Goal: Find specific page/section: Find specific page/section

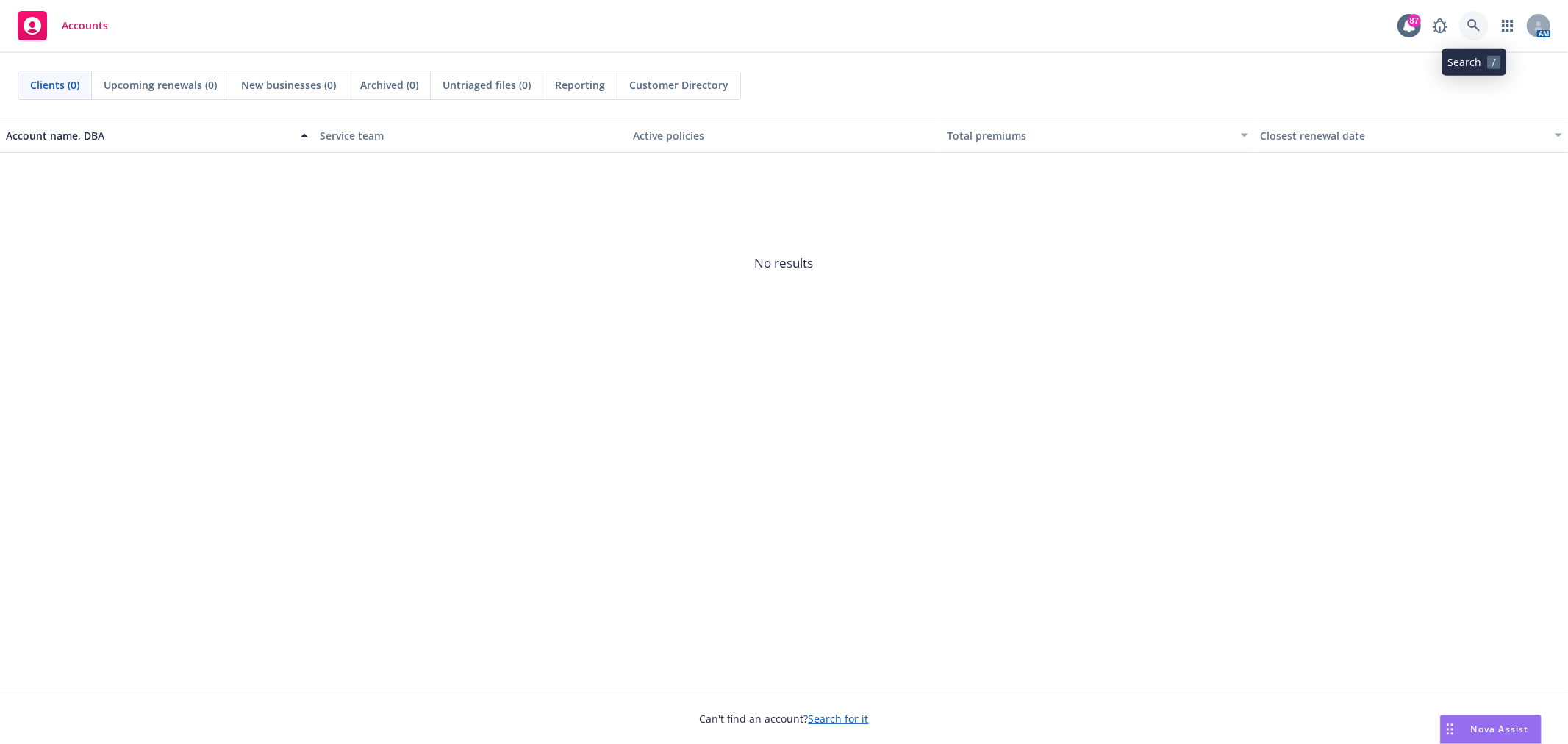
click at [1475, 17] on link at bounding box center [1474, 26] width 30 height 30
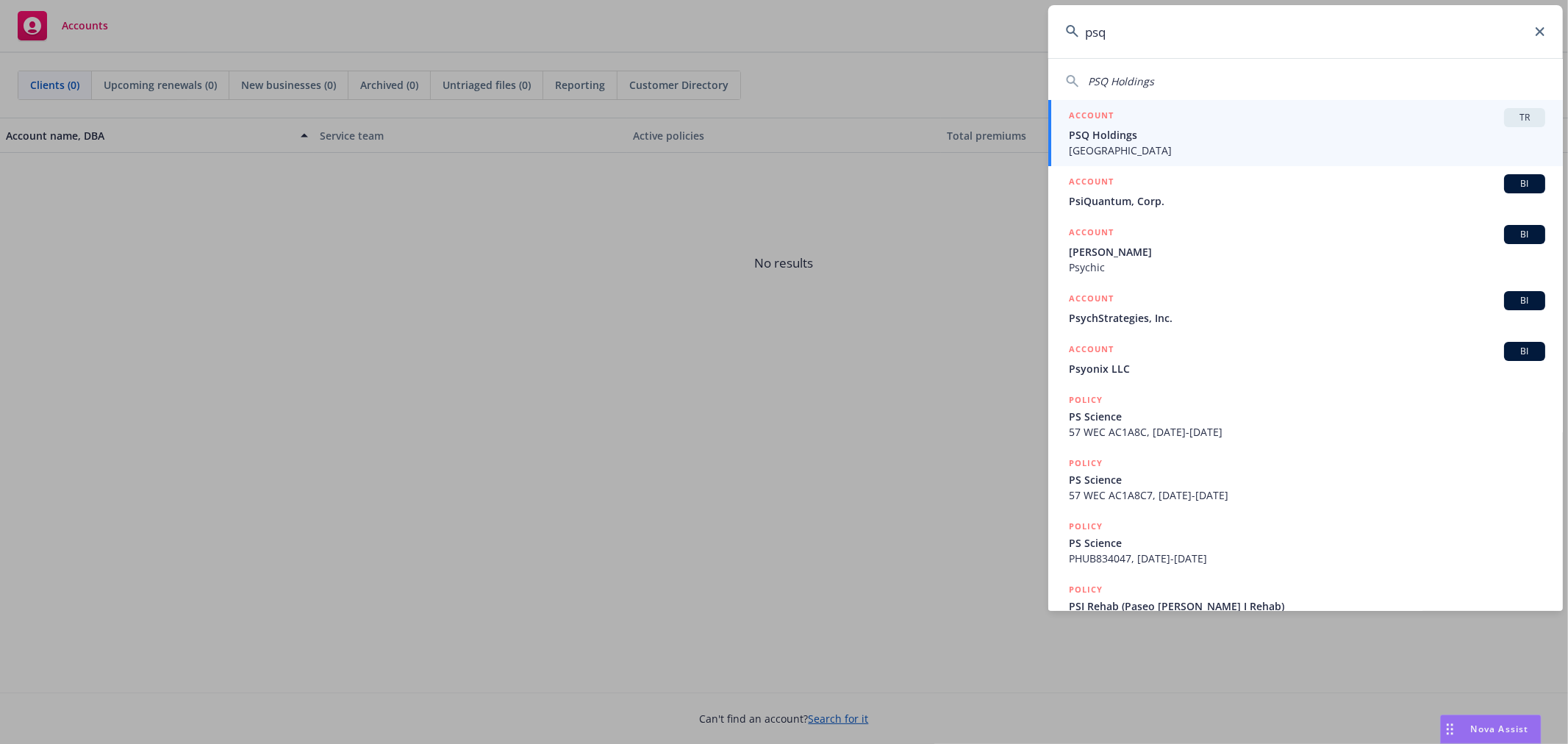
type input "psq"
click at [1517, 120] on span "TR" at bounding box center [1524, 118] width 30 height 13
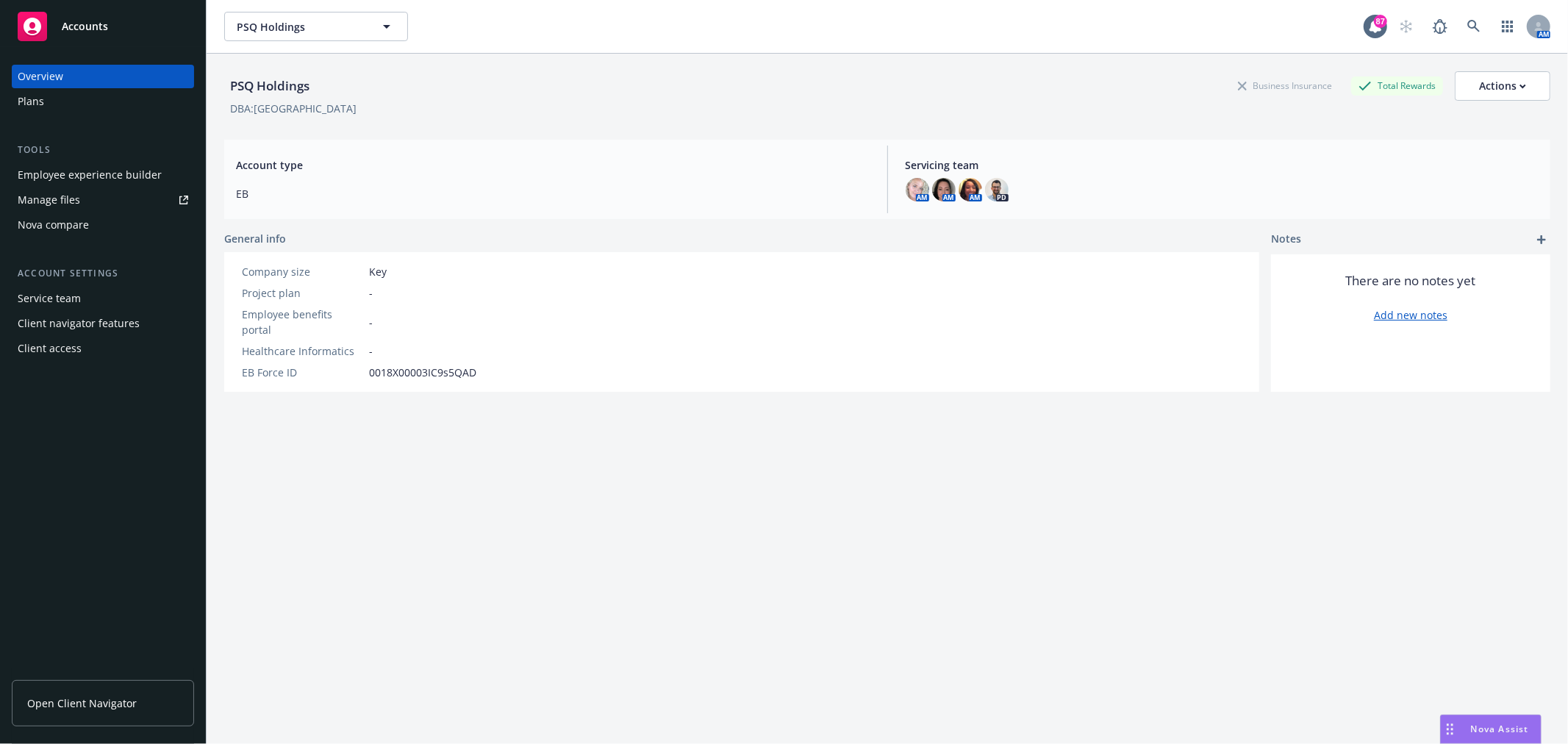
click at [119, 172] on div "Employee experience builder" at bounding box center [89, 175] width 144 height 24
